Goal: Task Accomplishment & Management: Use online tool/utility

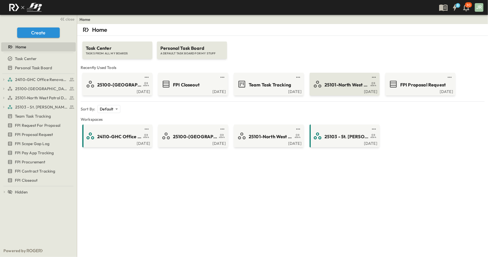
click at [337, 78] on link at bounding box center [342, 77] width 55 height 5
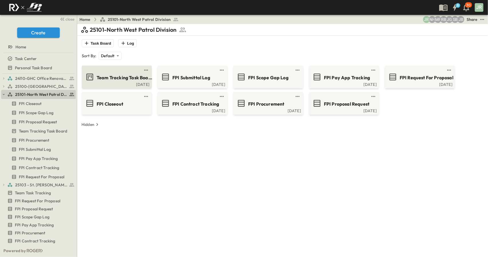
click at [118, 75] on span "Team Tracking Task Board" at bounding box center [125, 77] width 56 height 7
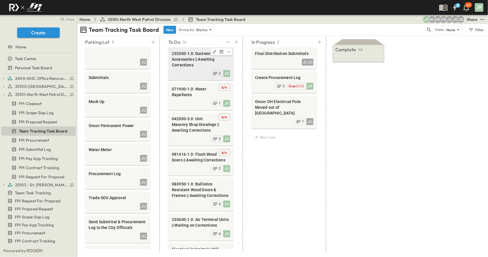
click at [199, 59] on span "233300-1.0: Ductwork Accessories || Awaiting Corrections" at bounding box center [201, 59] width 58 height 17
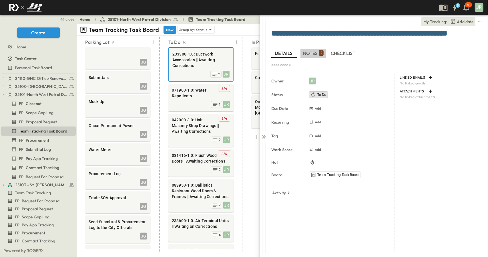
click at [320, 56] on button "NOTES 2" at bounding box center [313, 53] width 26 height 9
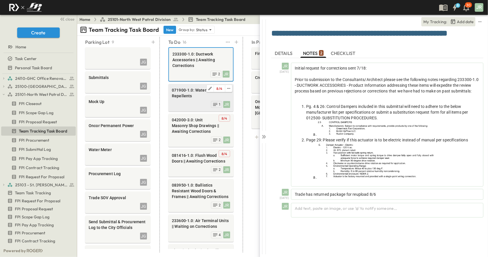
click at [197, 99] on div "8 / 4 071900-1.0: Water Repellents" at bounding box center [201, 93] width 58 height 13
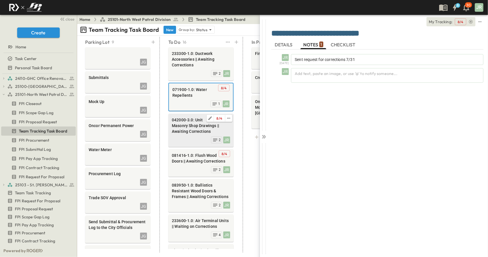
click at [187, 135] on div "JR 2" at bounding box center [201, 139] width 58 height 8
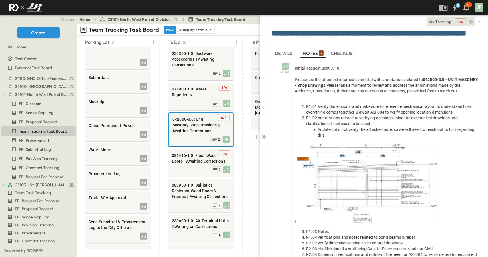
drag, startPoint x: 430, startPoint y: 35, endPoint x: 431, endPoint y: 40, distance: 5.8
click at [431, 40] on textarea "**********" at bounding box center [375, 38] width 208 height 18
drag, startPoint x: 293, startPoint y: 45, endPoint x: 295, endPoint y: 43, distance: 3.2
click at [293, 45] on textarea "**********" at bounding box center [375, 38] width 208 height 18
click at [295, 43] on textarea "**********" at bounding box center [375, 38] width 208 height 18
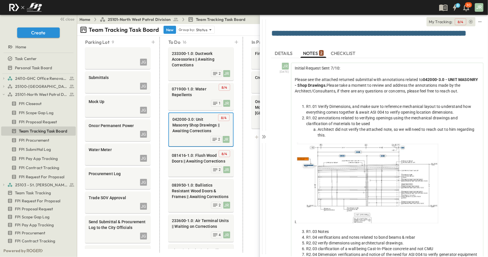
click at [295, 43] on textarea "**********" at bounding box center [375, 38] width 208 height 18
click at [322, 43] on textarea "**********" at bounding box center [375, 38] width 208 height 18
drag, startPoint x: 316, startPoint y: 43, endPoint x: 262, endPoint y: 42, distance: 54.0
click at [262, 42] on div "**********" at bounding box center [374, 135] width 228 height 241
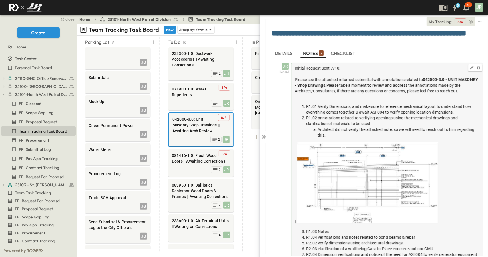
scroll to position [55, 0]
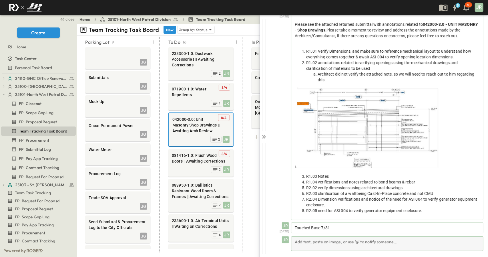
type textarea "**********"
click at [311, 237] on div "Add text, paste an image, or use '@' to notify someone..." at bounding box center [387, 243] width 192 height 15
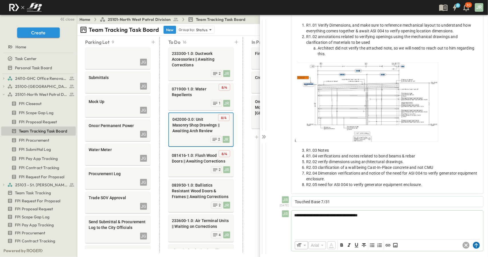
click at [473, 243] on circle at bounding box center [476, 244] width 7 height 7
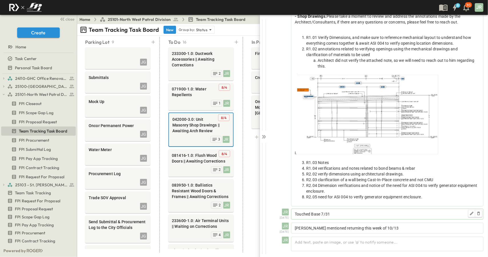
scroll to position [69, 0]
click at [189, 164] on div "8 / 4 081416-1.0: Flush Wood Doors || Awaiting Corrections" at bounding box center [201, 158] width 58 height 13
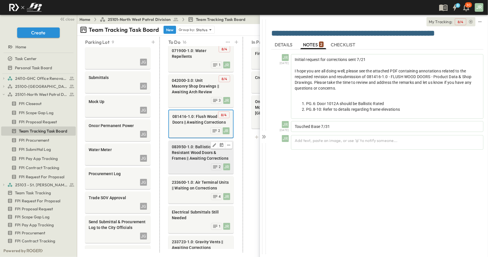
scroll to position [57, 0]
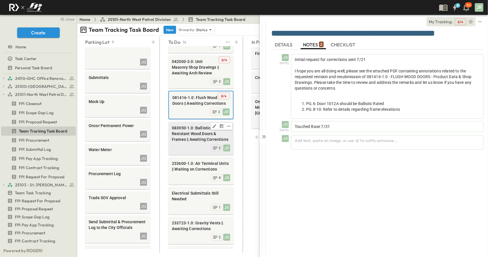
click at [181, 145] on div "JR 2" at bounding box center [201, 147] width 58 height 8
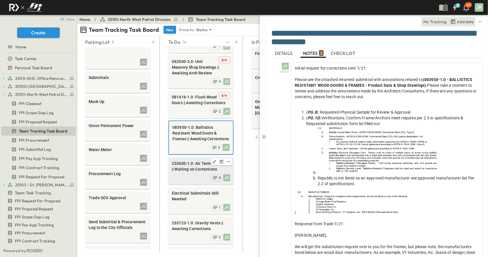
click at [188, 171] on span "233600-1.0: Air Terminal Units || Waiting on Corrections" at bounding box center [201, 165] width 58 height 11
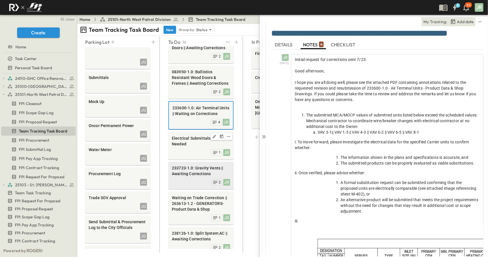
scroll to position [114, 0]
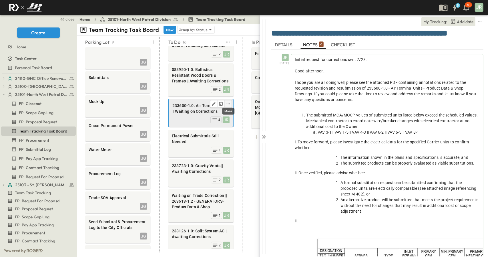
click at [227, 105] on icon "edit" at bounding box center [228, 103] width 5 height 5
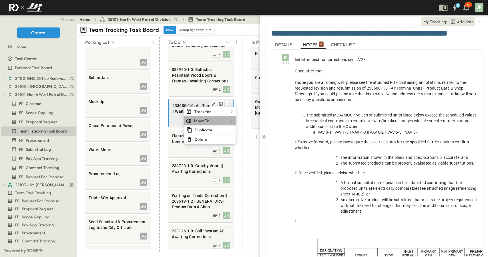
click at [233, 121] on icon "button" at bounding box center [232, 121] width 6 height 6
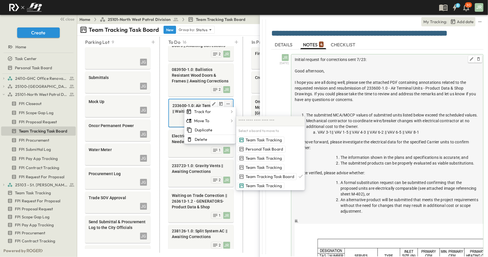
click at [299, 206] on ol "A formal substitution request can be submitted confirming that the proposed uni…" at bounding box center [387, 196] width 185 height 34
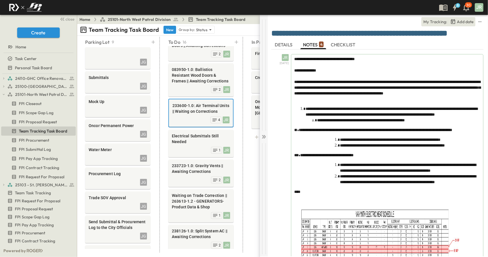
click at [267, 138] on div at bounding box center [264, 135] width 8 height 241
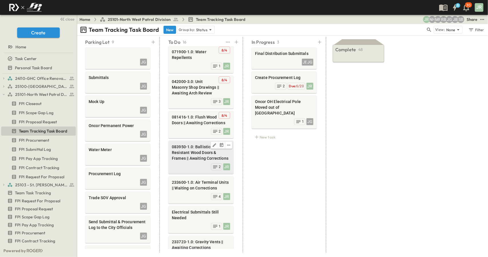
scroll to position [57, 0]
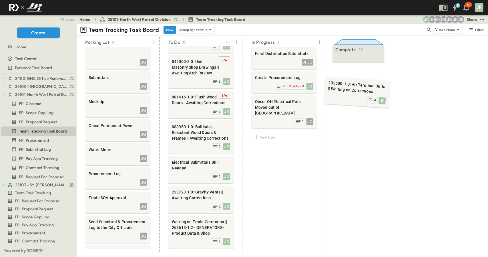
drag, startPoint x: 188, startPoint y: 171, endPoint x: 344, endPoint y: 93, distance: 174.2
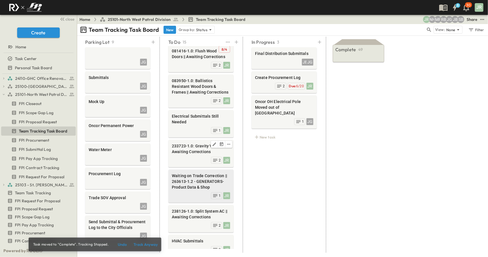
scroll to position [114, 0]
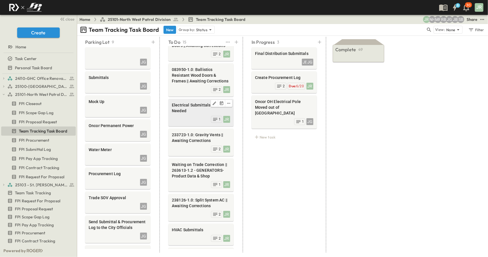
click at [199, 113] on div "Electrical Submittals Still Needed" at bounding box center [201, 108] width 58 height 13
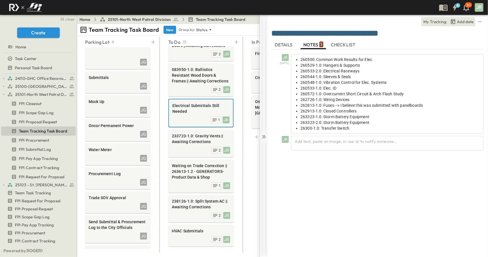
click at [263, 135] on icon at bounding box center [263, 136] width 2 height 3
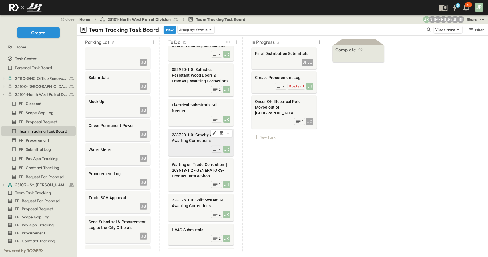
click at [196, 140] on span "233723-1.0: Gravity Vents || Awaiting Corrections" at bounding box center [201, 137] width 58 height 11
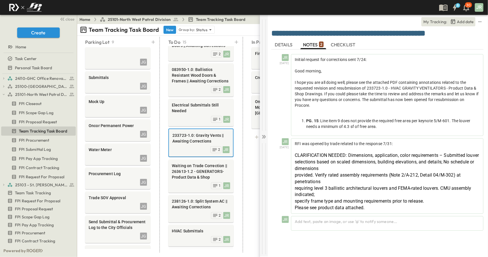
click at [267, 137] on div at bounding box center [264, 135] width 8 height 241
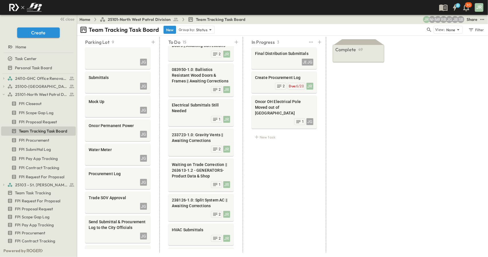
click at [285, 169] on div "In Progress 3 Final Distribution Submittals JB JG Create Procurement Log JR Due…" at bounding box center [284, 144] width 79 height 215
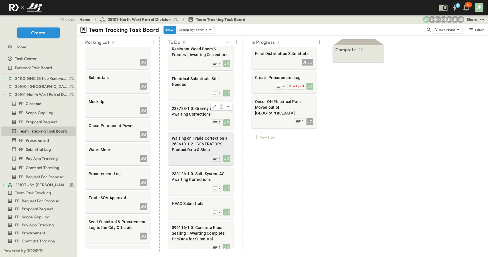
scroll to position [143, 0]
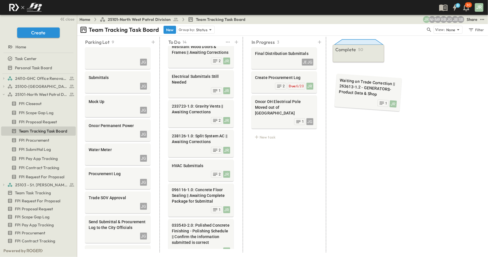
drag, startPoint x: 195, startPoint y: 146, endPoint x: 360, endPoint y: 86, distance: 175.6
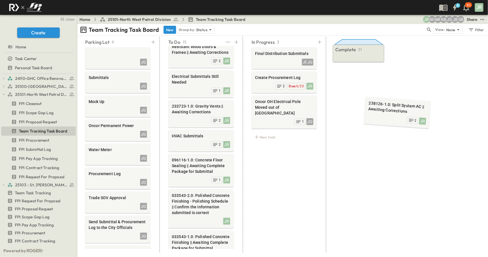
drag, startPoint x: 197, startPoint y: 142, endPoint x: 381, endPoint y: 107, distance: 186.7
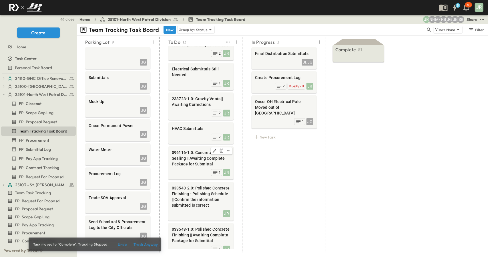
scroll to position [171, 0]
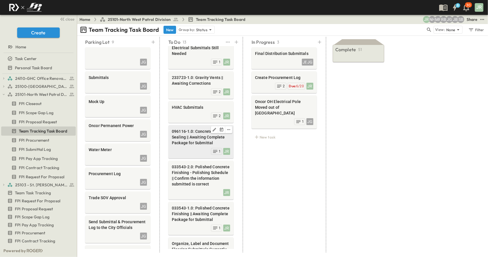
click at [193, 144] on span "096116-1.0: Concrete Floor Sealing || Awaiting Complete Package for Submittal" at bounding box center [201, 136] width 58 height 17
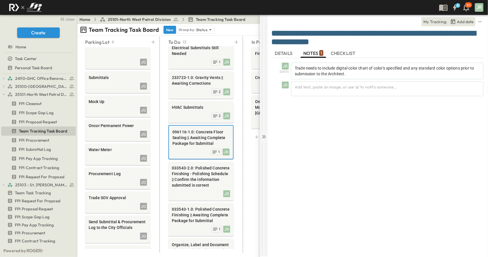
click at [264, 135] on icon at bounding box center [264, 137] width 6 height 6
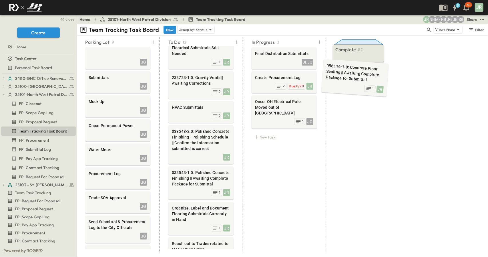
drag, startPoint x: 198, startPoint y: 139, endPoint x: 351, endPoint y: 76, distance: 166.4
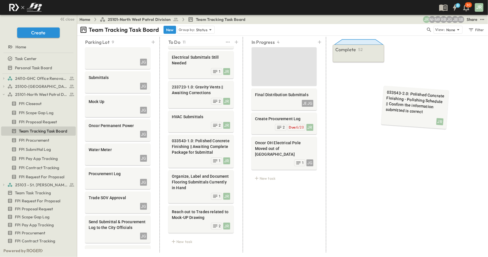
scroll to position [166, 0]
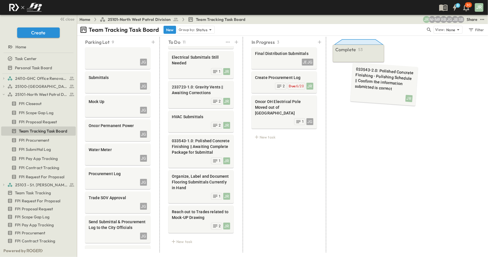
drag, startPoint x: 297, startPoint y: 129, endPoint x: 372, endPoint y: 78, distance: 91.0
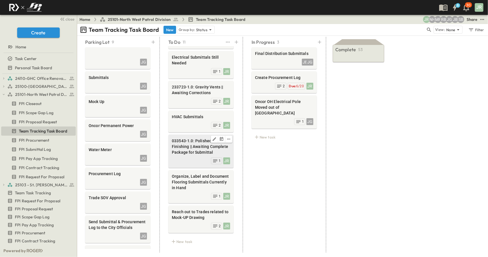
click at [196, 145] on span "033543-1.0: Polished Concrete Finishing || Awaiting Complete Package for Submit…" at bounding box center [201, 146] width 58 height 17
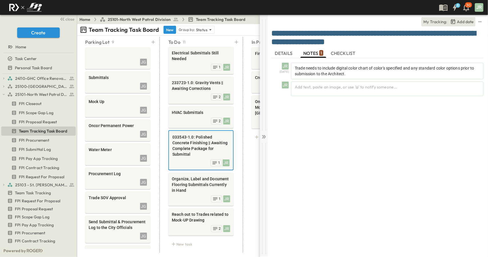
click at [264, 135] on icon at bounding box center [264, 137] width 6 height 6
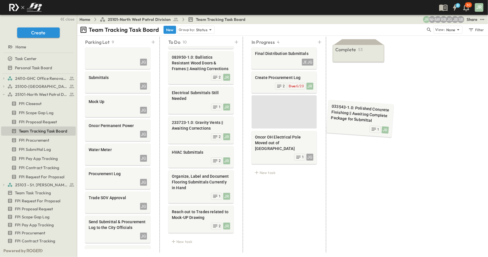
scroll to position [131, 2]
drag, startPoint x: 192, startPoint y: 142, endPoint x: 366, endPoint y: 82, distance: 183.7
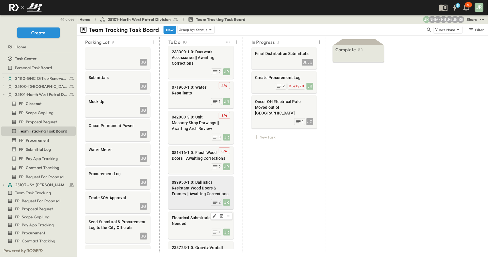
scroll to position [0, 2]
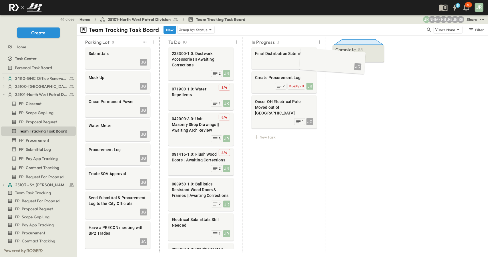
drag, startPoint x: 105, startPoint y: 55, endPoint x: 319, endPoint y: 58, distance: 214.6
